Goal: Transaction & Acquisition: Purchase product/service

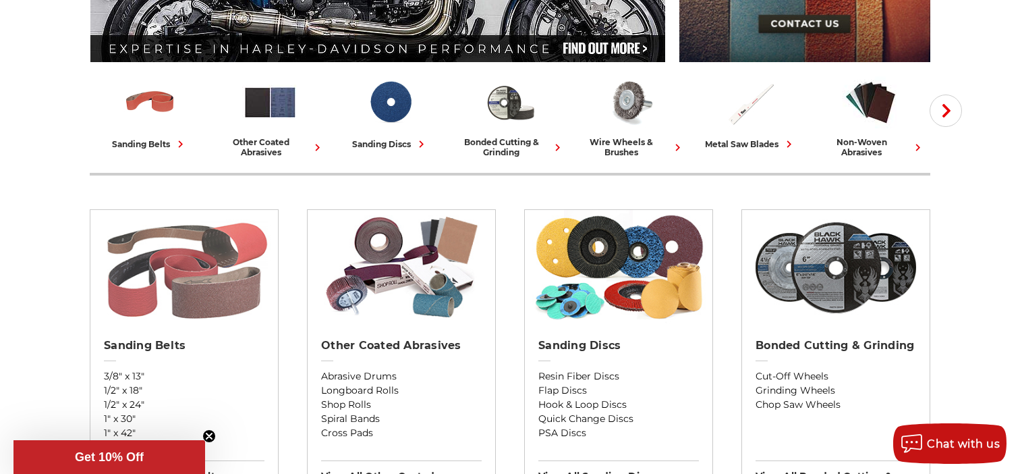
scroll to position [405, 0]
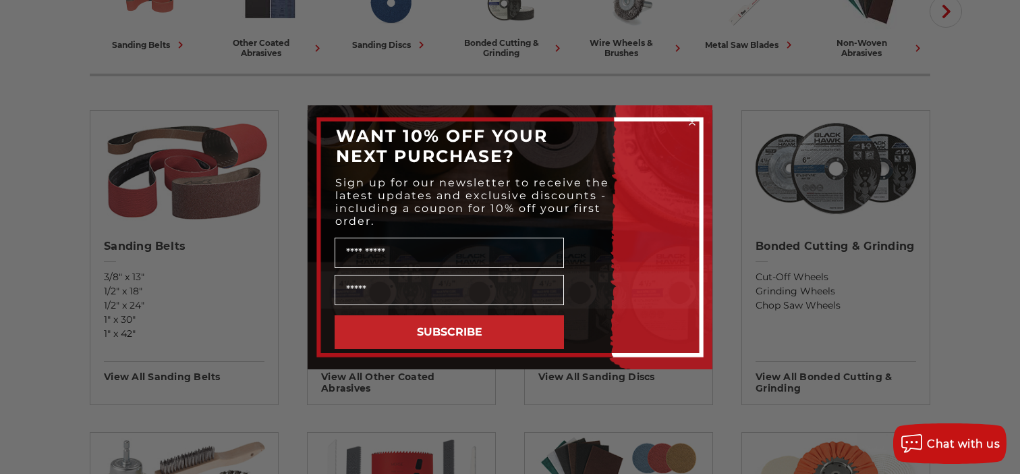
click at [688, 120] on circle "Close dialog" at bounding box center [692, 121] width 13 height 13
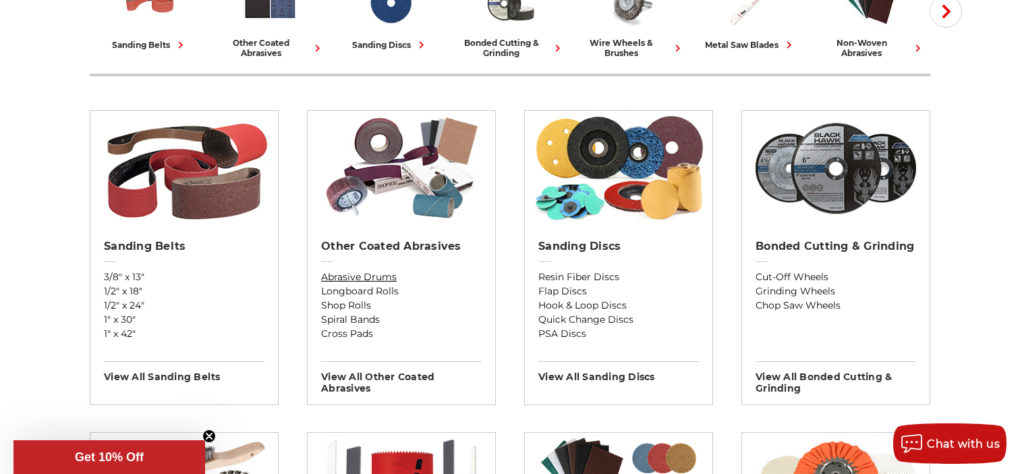
click at [356, 277] on link "Abrasive Drums" at bounding box center [401, 277] width 161 height 14
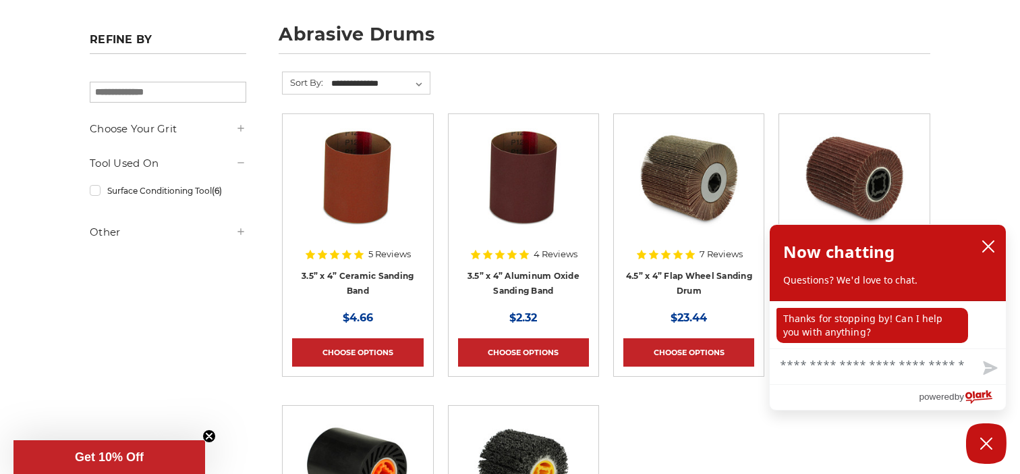
scroll to position [202, 0]
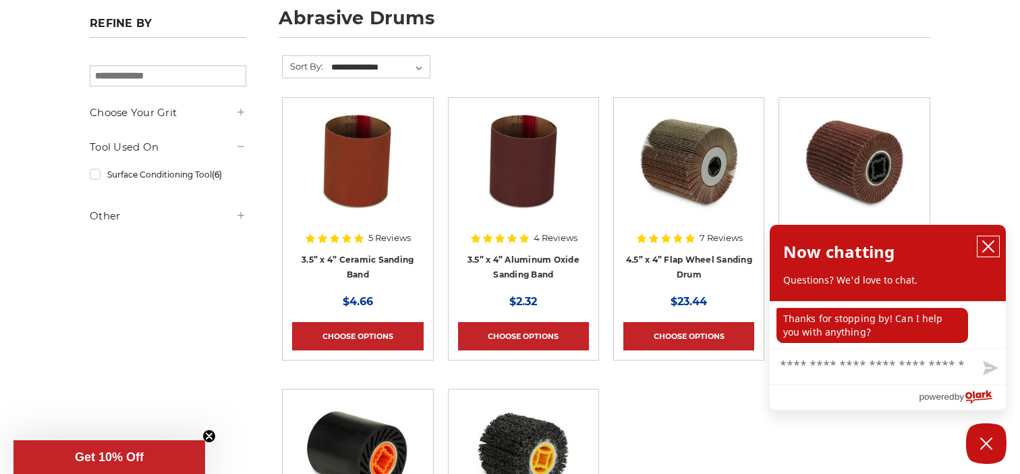
click at [995, 248] on icon "close chatbox" at bounding box center [988, 246] width 13 height 13
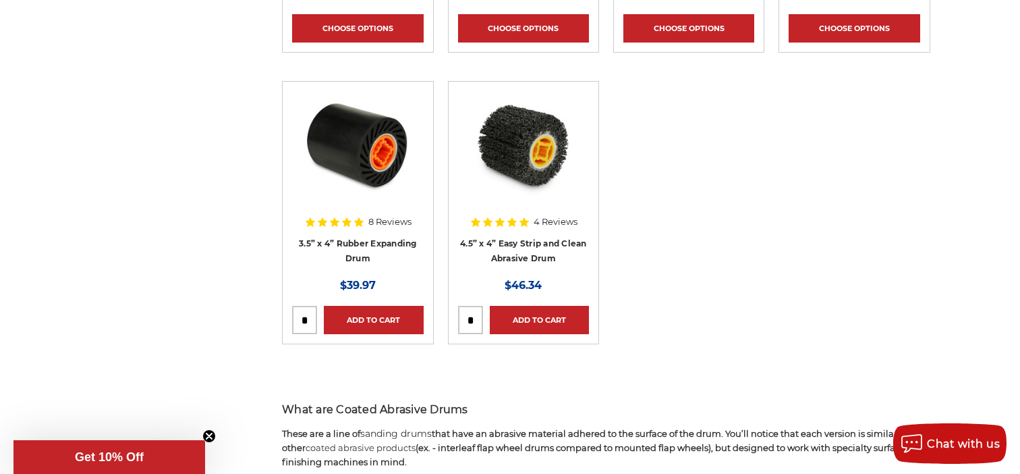
scroll to position [540, 0]
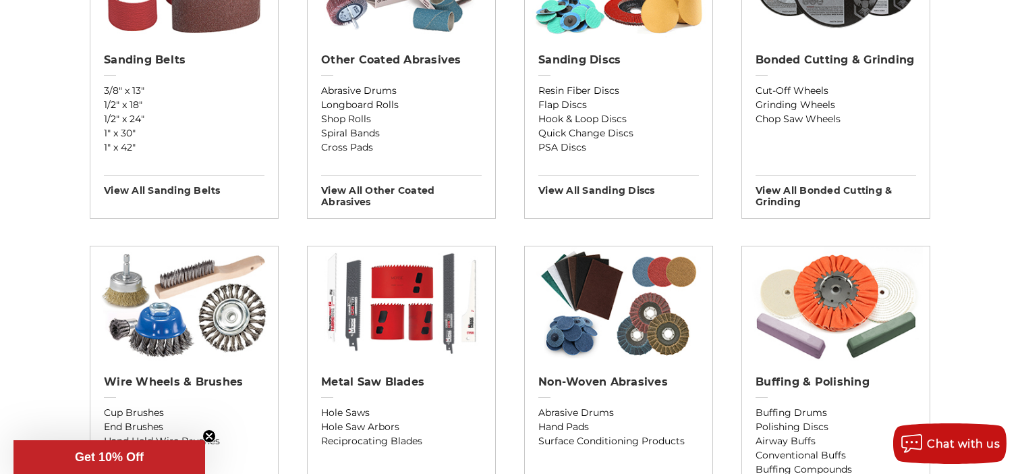
scroll to position [675, 0]
